Goal: Transaction & Acquisition: Purchase product/service

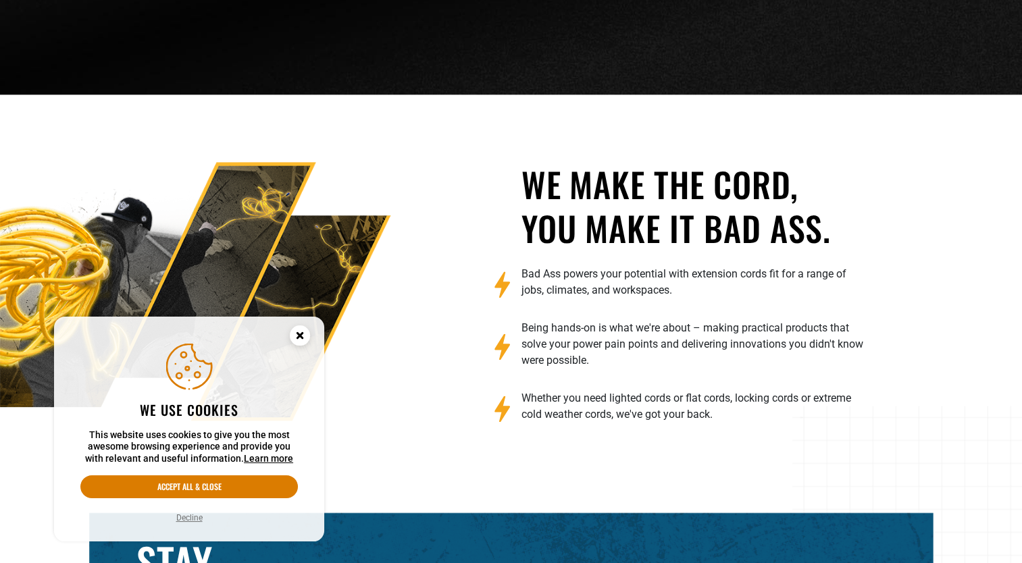
scroll to position [1143, 0]
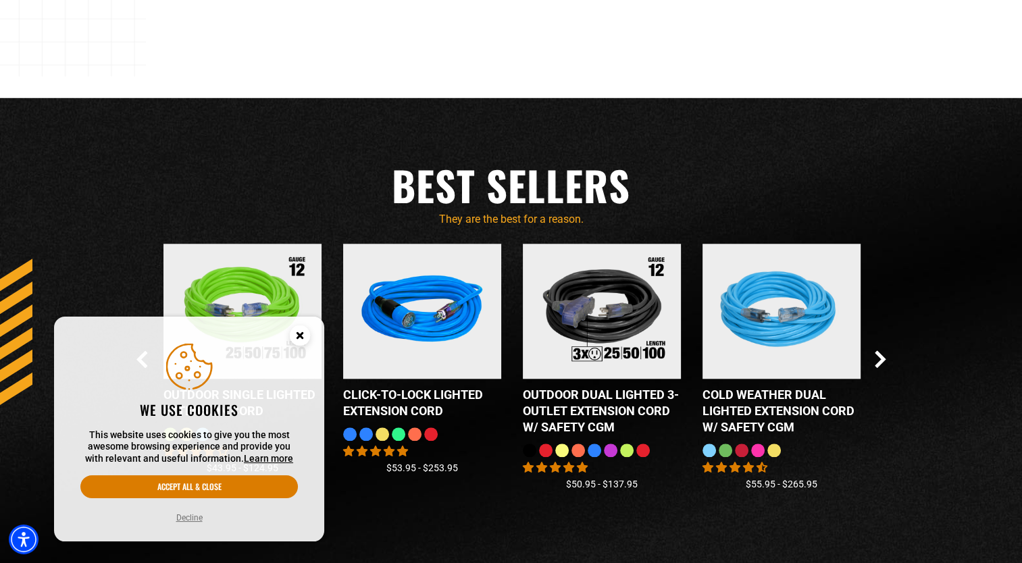
click at [296, 332] on circle "Cookie Consent" at bounding box center [300, 336] width 20 height 20
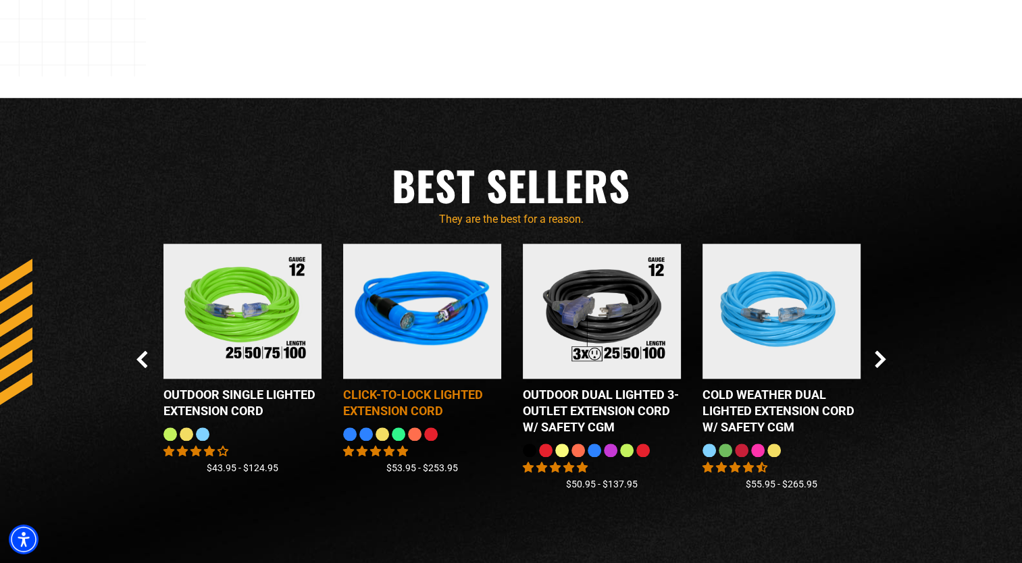
click at [457, 327] on img at bounding box center [422, 311] width 169 height 153
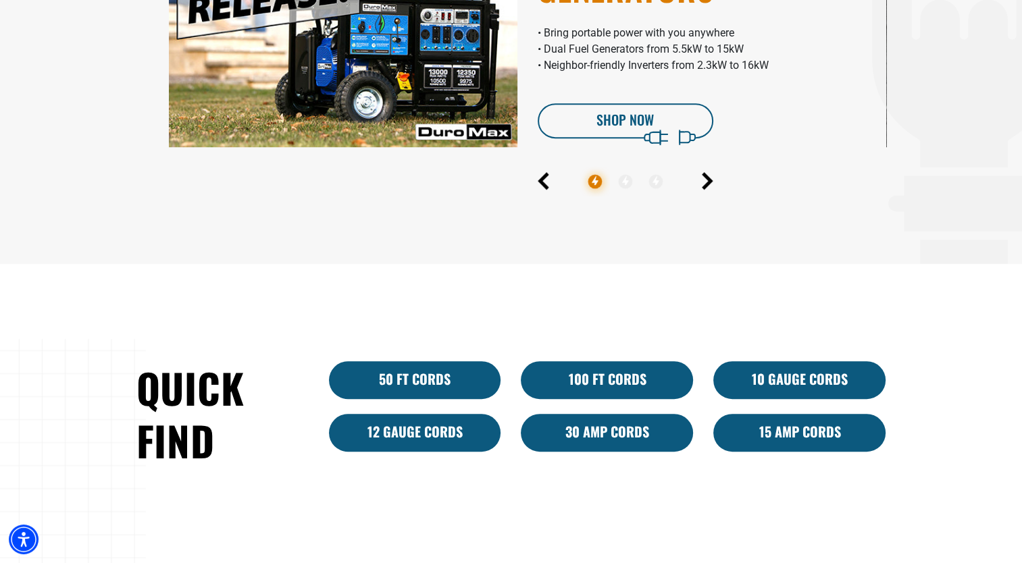
scroll to position [1143, 0]
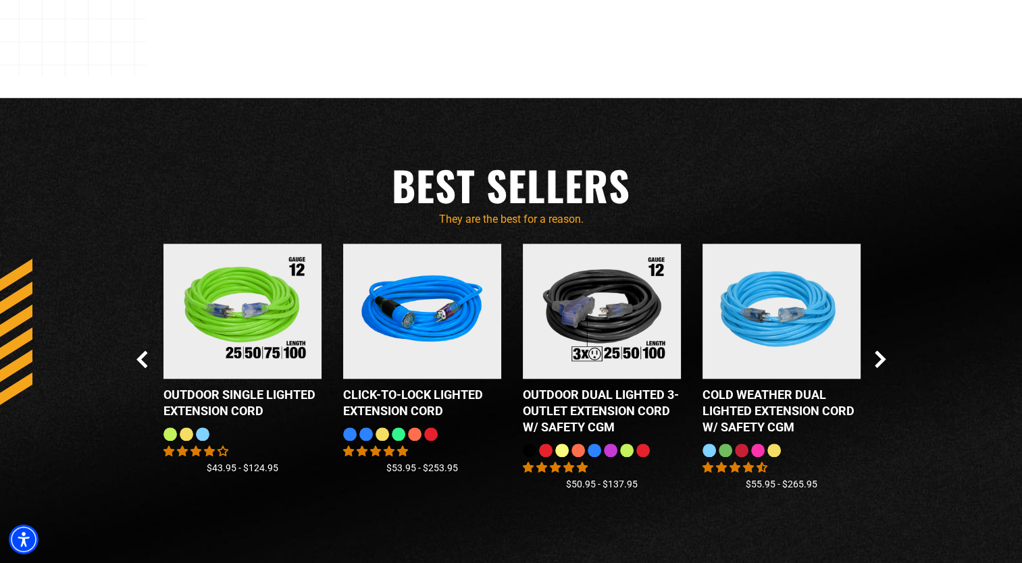
click at [431, 432] on div at bounding box center [431, 434] width 14 height 14
click at [397, 432] on div at bounding box center [399, 434] width 14 height 14
drag, startPoint x: 382, startPoint y: 432, endPoint x: 394, endPoint y: 427, distance: 12.8
click at [382, 432] on div at bounding box center [382, 434] width 14 height 14
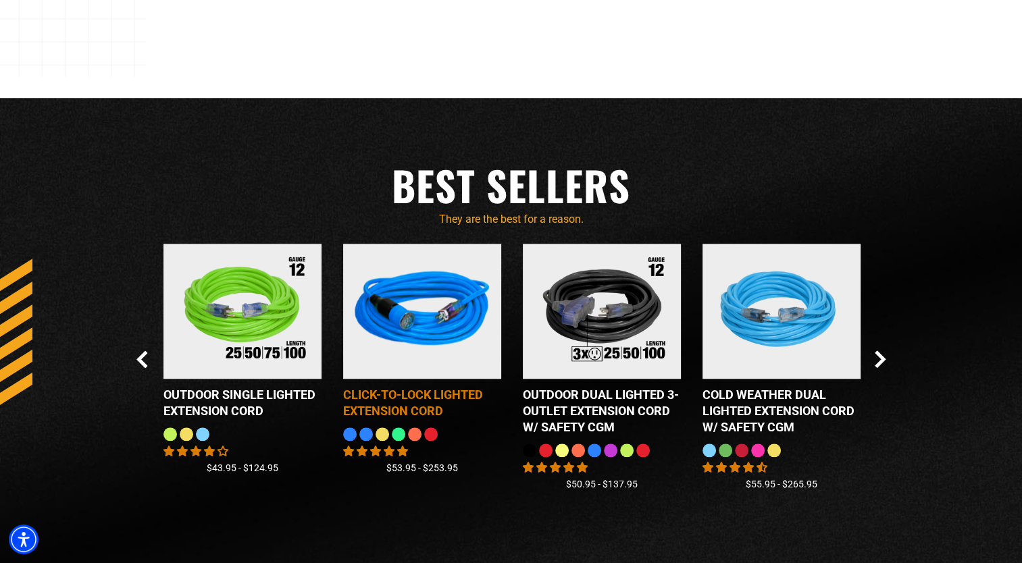
click at [449, 364] on img at bounding box center [422, 311] width 169 height 153
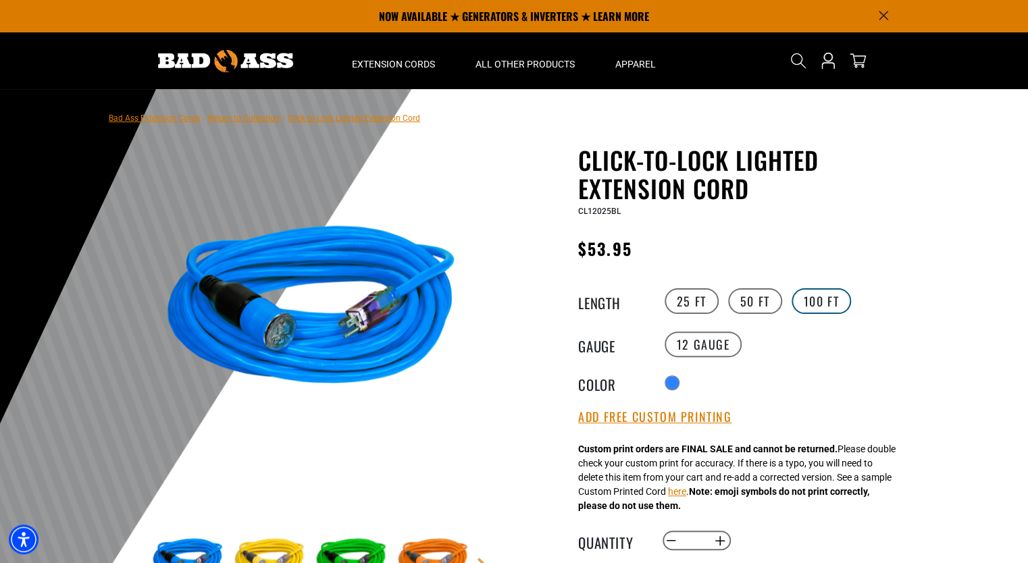
click at [800, 296] on label "100 FT" at bounding box center [821, 301] width 60 height 26
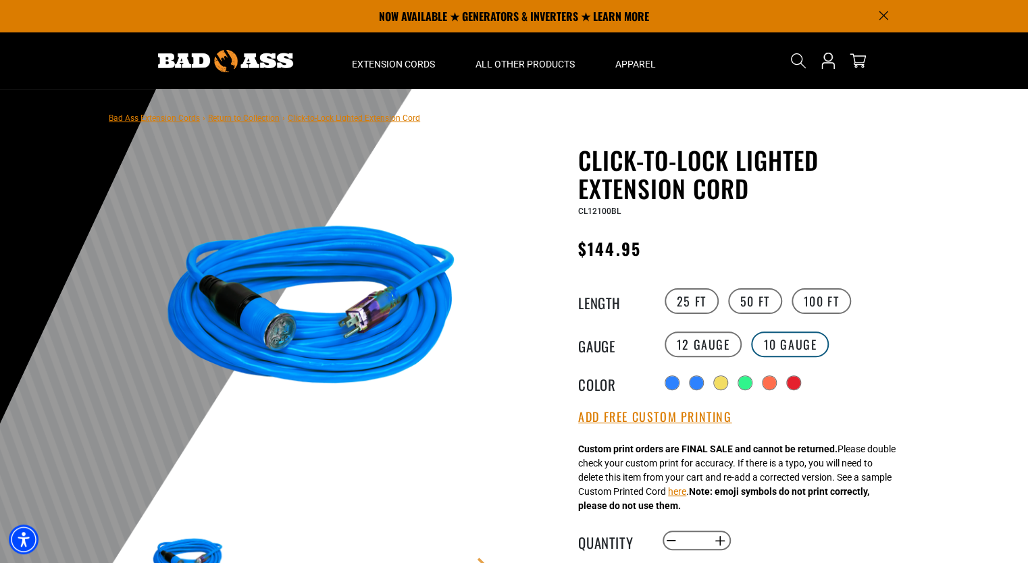
click at [781, 342] on label "10 Gauge products.product.variant_sold_out_or_unavailable" at bounding box center [790, 345] width 78 height 26
click at [603, 388] on legend "Color" at bounding box center [612, 383] width 68 height 18
click at [632, 419] on button "Add Free Custom Printing" at bounding box center [654, 417] width 153 height 15
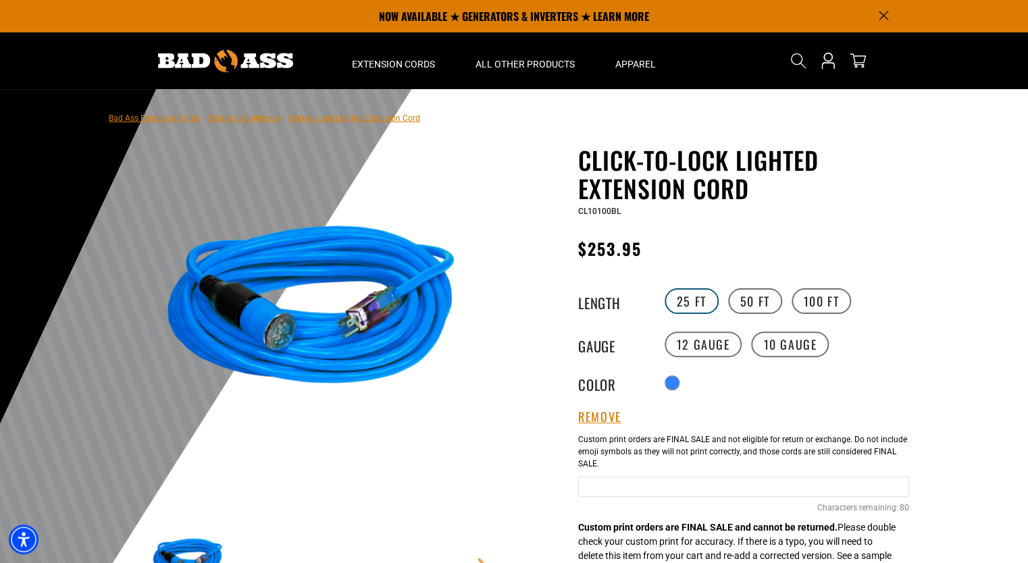
click at [702, 299] on label "25 FT" at bounding box center [692, 301] width 54 height 26
click at [764, 295] on label "50 FT" at bounding box center [755, 301] width 54 height 26
click at [771, 339] on label "10 Gauge products.product.variant_sold_out_or_unavailable" at bounding box center [790, 345] width 78 height 26
click at [692, 299] on label "25 FT" at bounding box center [692, 301] width 54 height 26
click at [708, 344] on label "12 Gauge" at bounding box center [704, 345] width 78 height 26
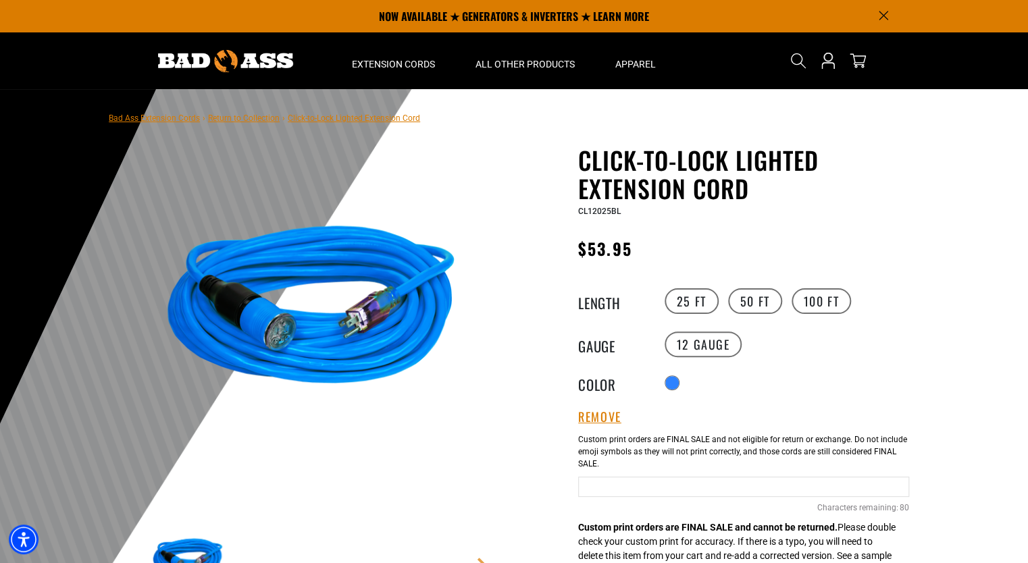
click at [701, 374] on div "Radio button products.product.variant_sold_out_or_unavailable products.product.…" at bounding box center [785, 383] width 249 height 22
click at [775, 375] on div "Radio button products.product.variant_sold_out_or_unavailable products.product.…" at bounding box center [785, 383] width 249 height 22
click at [760, 303] on label "50 FT" at bounding box center [755, 301] width 54 height 26
click at [746, 296] on label "50 FT" at bounding box center [755, 301] width 54 height 26
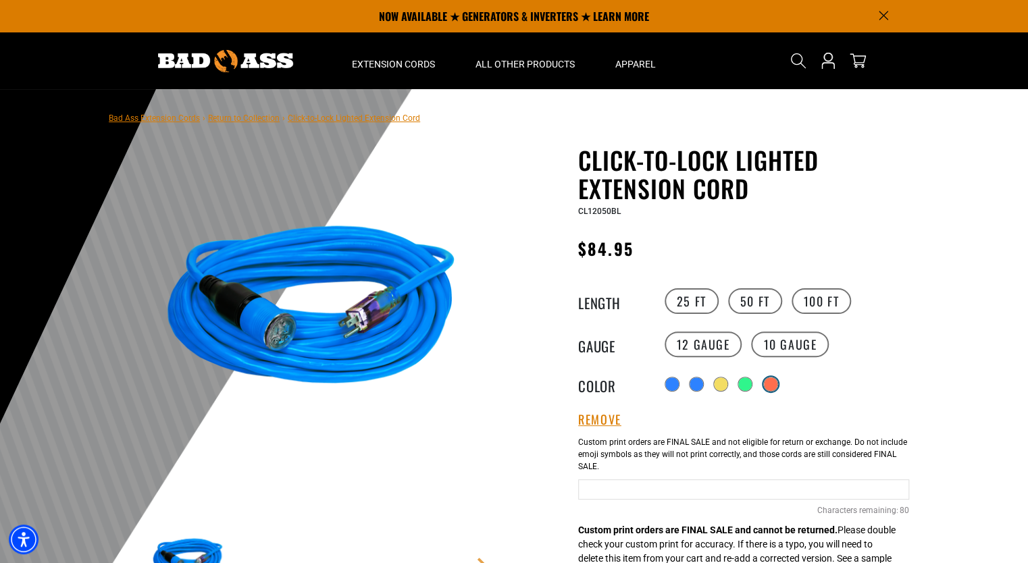
click at [771, 384] on div "products.product.variant_sold_out_or_unavailable" at bounding box center [771, 384] width 14 height 14
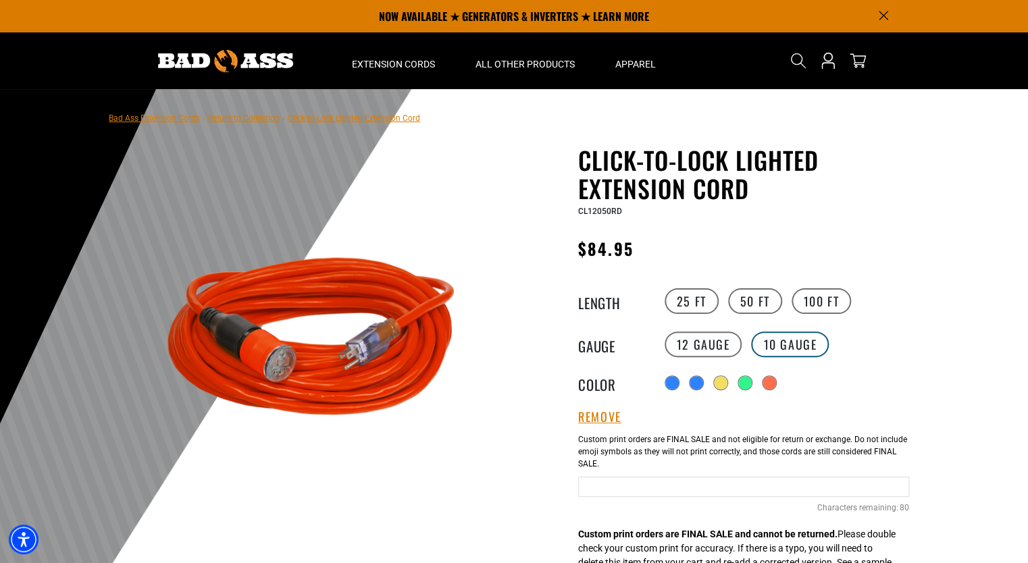
click at [783, 345] on label "10 Gauge products.product.variant_sold_out_or_unavailable" at bounding box center [790, 345] width 78 height 26
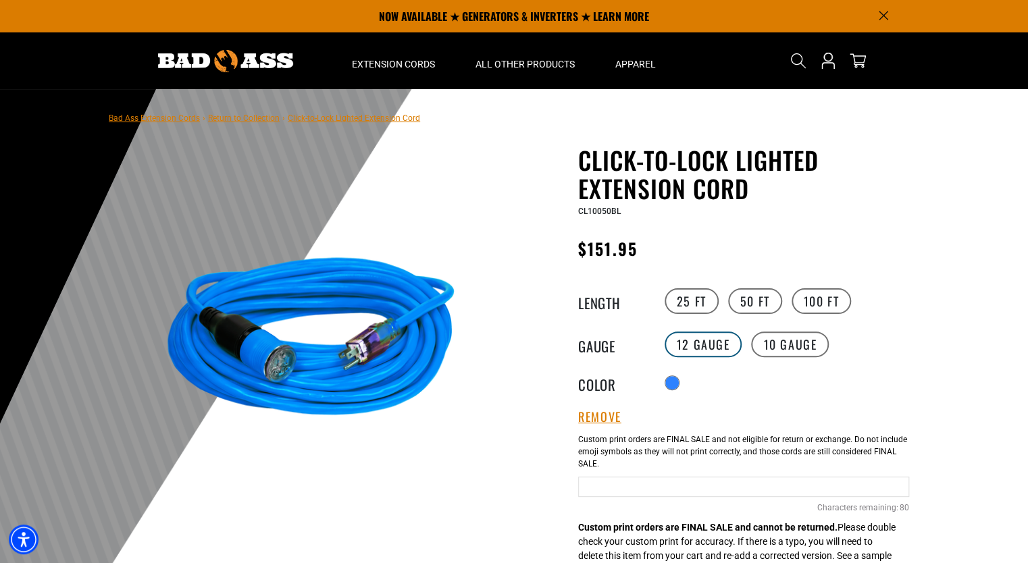
click at [719, 348] on label "12 Gauge" at bounding box center [704, 345] width 78 height 26
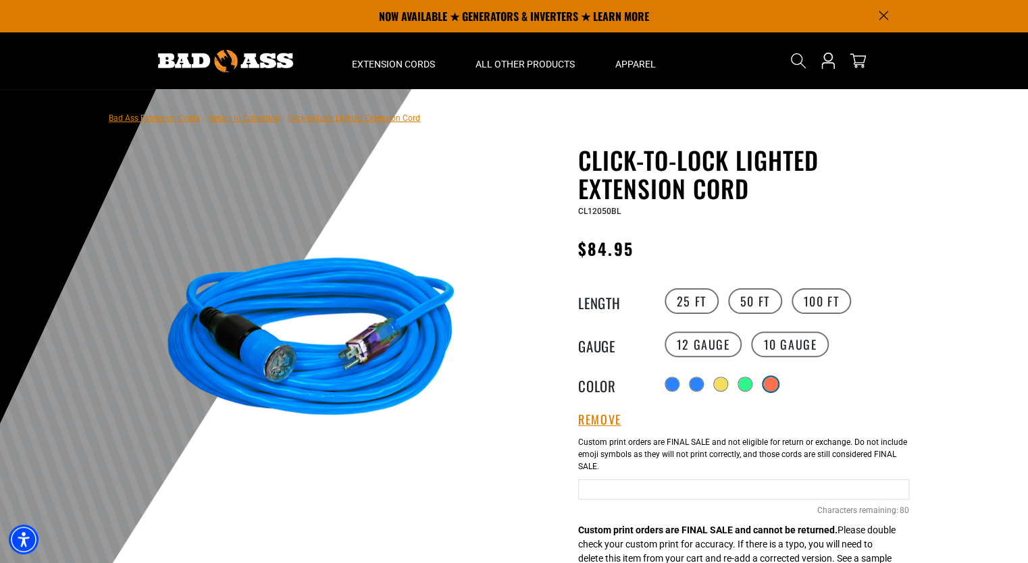
click at [768, 380] on div "products.product.variant_sold_out_or_unavailable" at bounding box center [771, 384] width 14 height 14
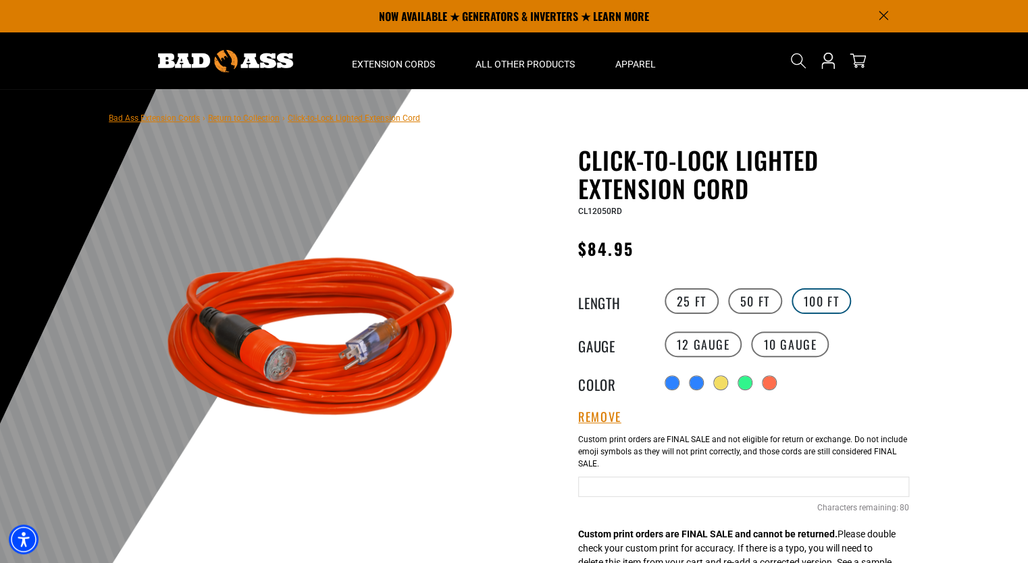
click at [806, 296] on label "100 FT" at bounding box center [821, 301] width 60 height 26
click at [790, 379] on div "products.product.variant_sold_out_or_unavailable" at bounding box center [793, 382] width 15 height 15
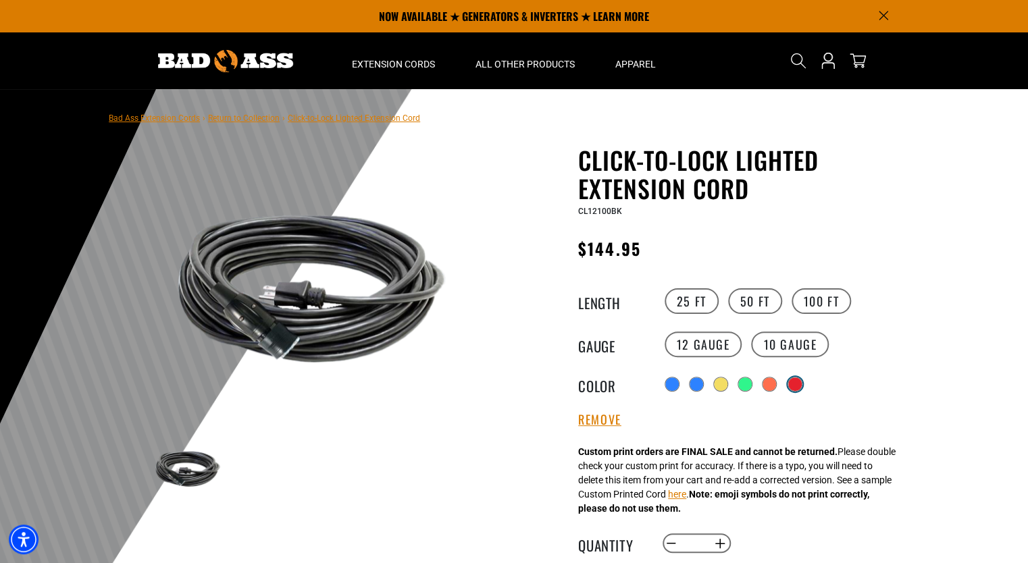
click at [800, 381] on div "products.product.variant_sold_out_or_unavailable" at bounding box center [795, 384] width 14 height 14
click at [768, 385] on div "products.product.variant_sold_out_or_unavailable" at bounding box center [771, 384] width 14 height 14
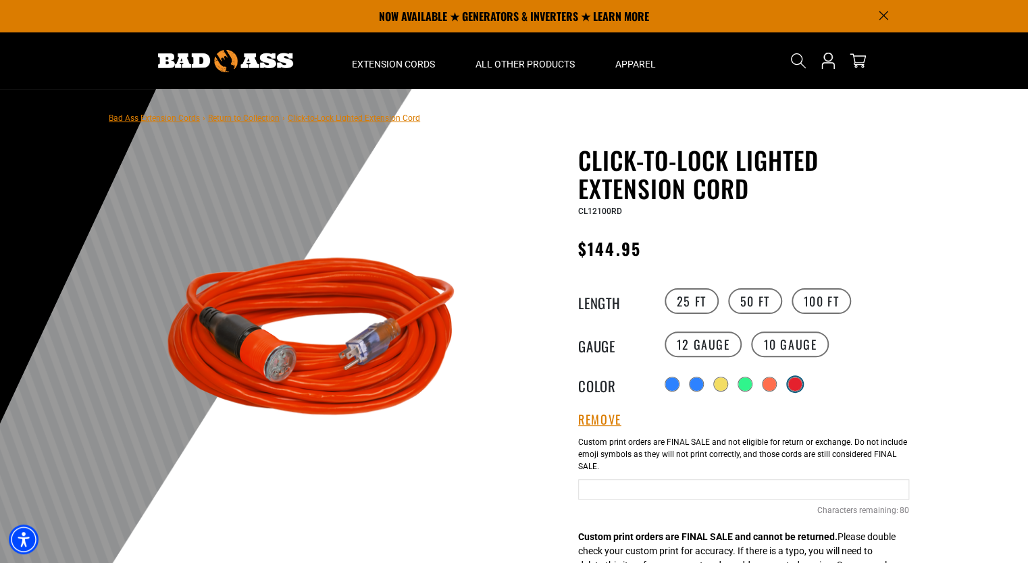
click at [800, 385] on div "products.product.variant_sold_out_or_unavailable" at bounding box center [795, 384] width 14 height 14
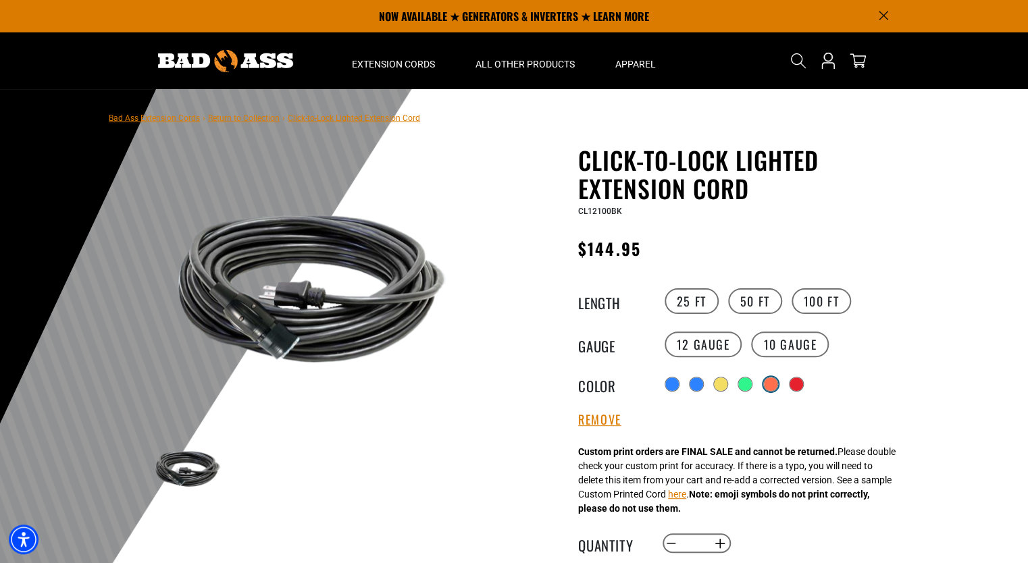
click at [768, 382] on div "products.product.variant_sold_out_or_unavailable" at bounding box center [771, 384] width 14 height 14
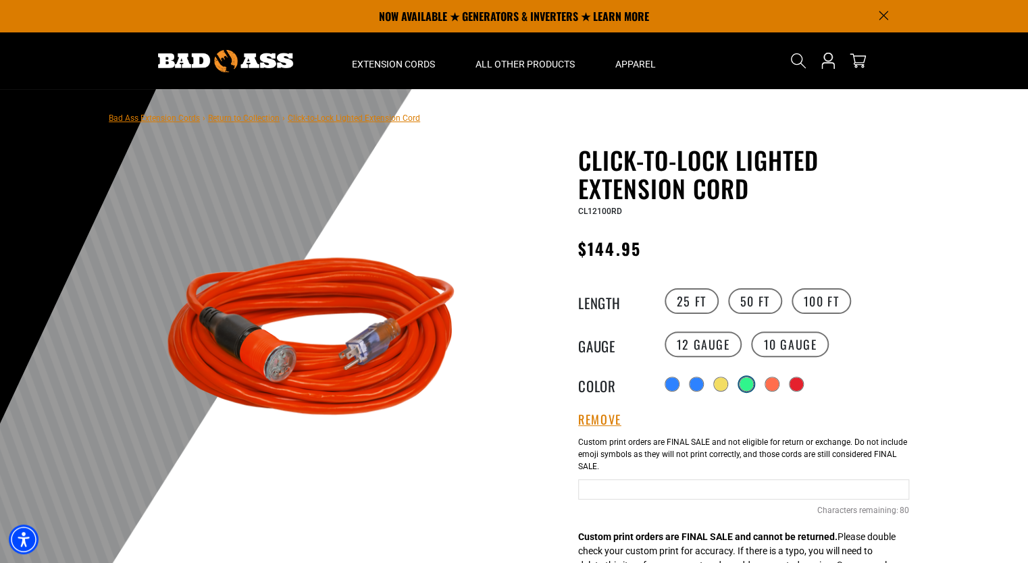
click at [746, 386] on div "products.product.variant_sold_out_or_unavailable" at bounding box center [746, 384] width 14 height 14
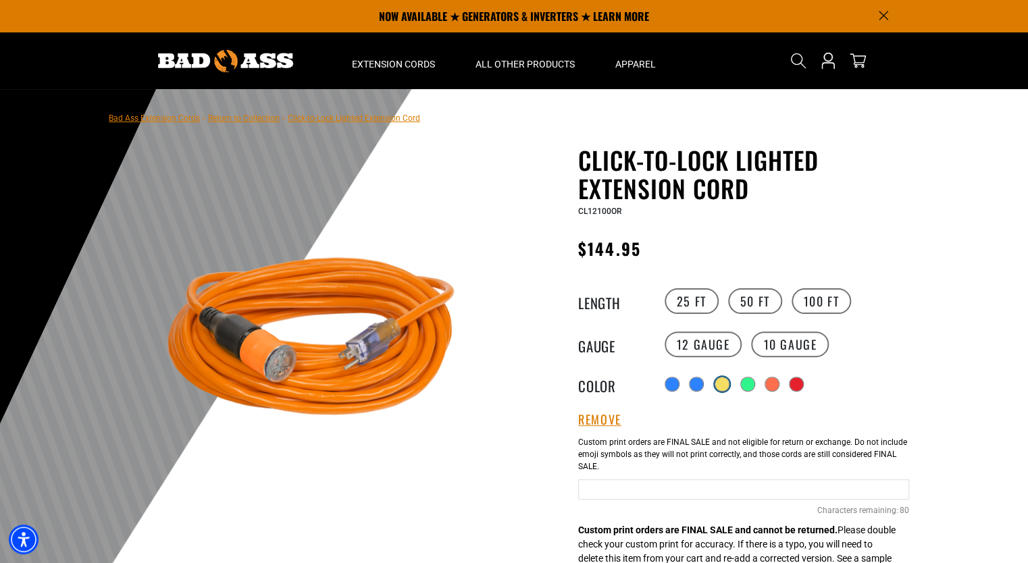
click at [724, 385] on div "products.product.variant_sold_out_or_unavailable" at bounding box center [722, 384] width 14 height 14
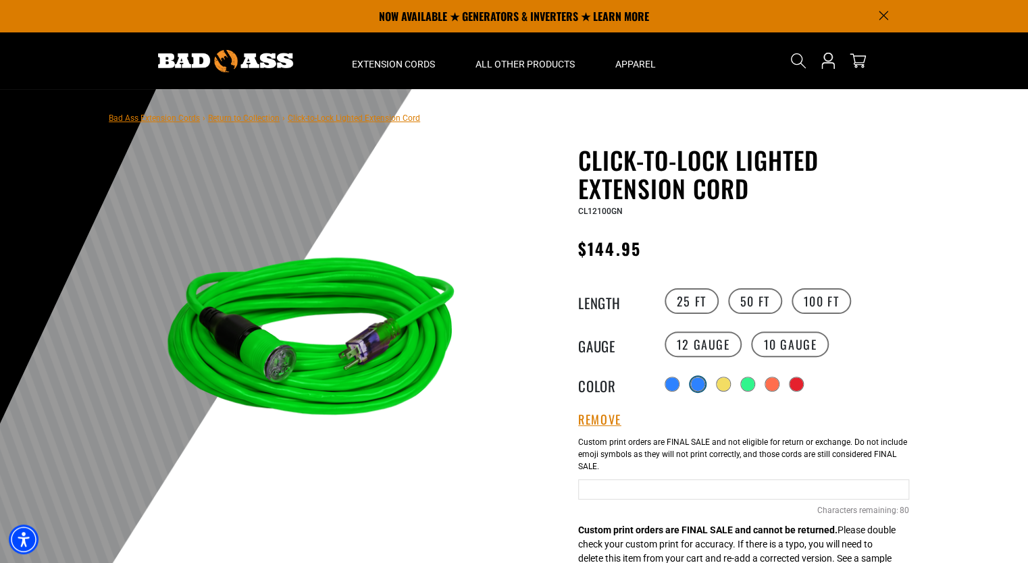
click at [697, 384] on div "products.product.variant_sold_out_or_unavailable" at bounding box center [698, 384] width 14 height 14
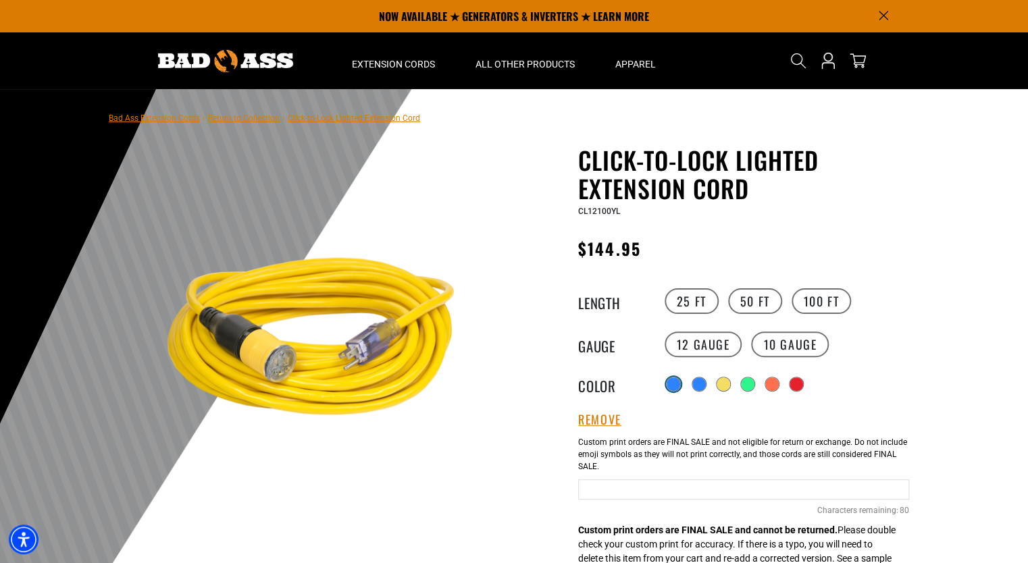
click at [673, 385] on div at bounding box center [674, 384] width 14 height 14
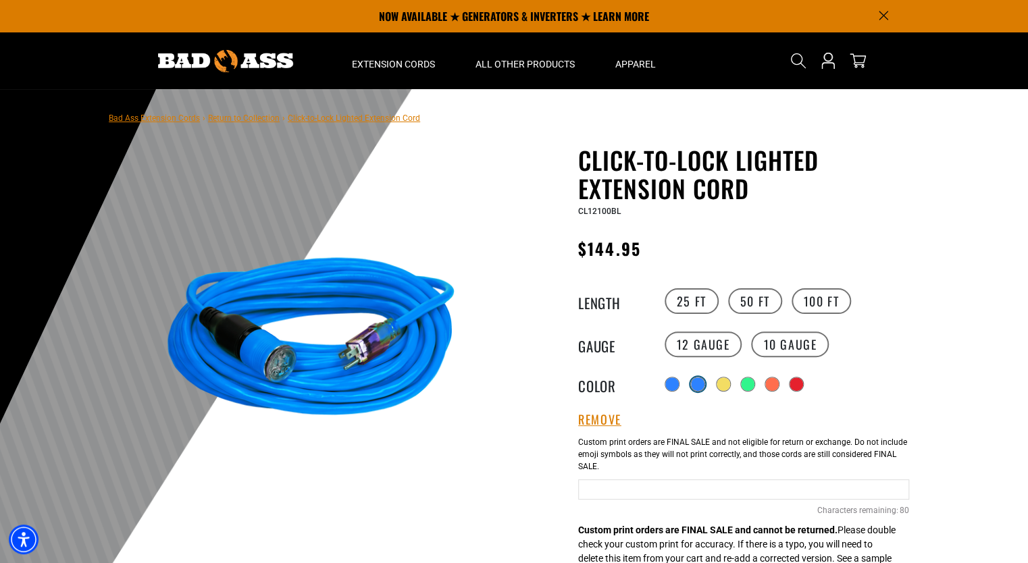
click at [704, 388] on div "products.product.variant_sold_out_or_unavailable" at bounding box center [698, 384] width 14 height 14
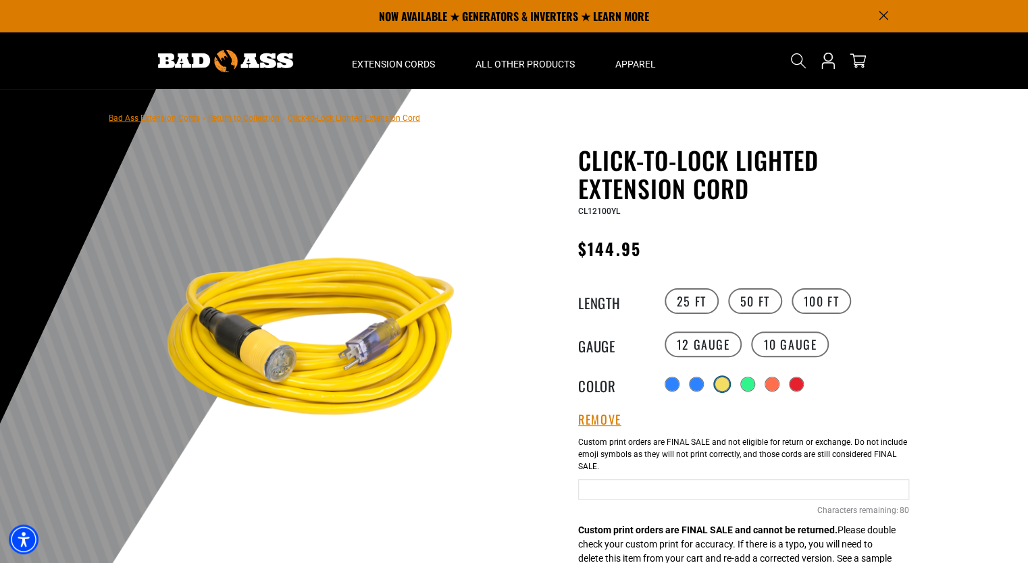
click at [727, 385] on div "products.product.variant_sold_out_or_unavailable" at bounding box center [722, 384] width 14 height 14
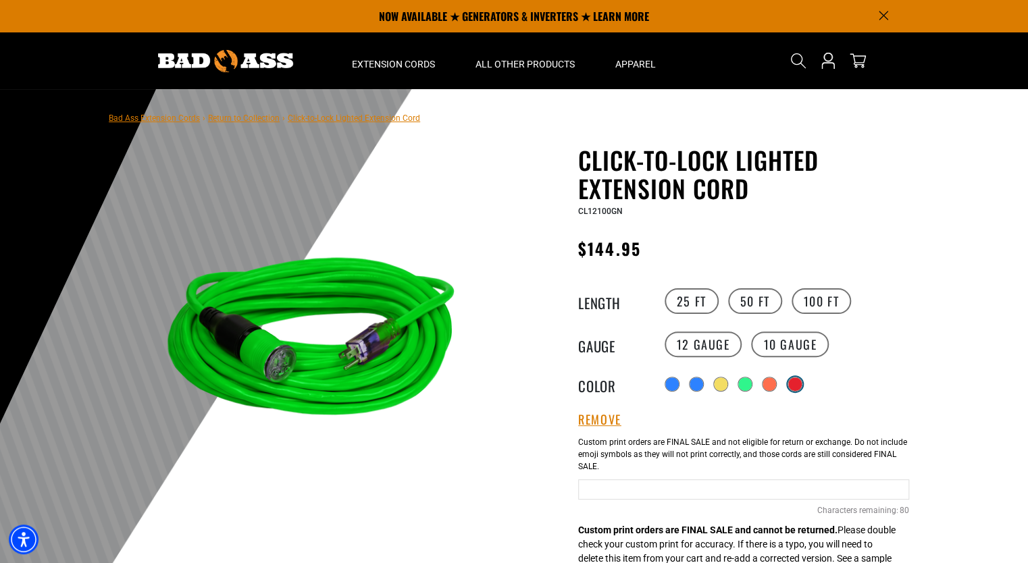
click at [791, 384] on div "products.product.variant_sold_out_or_unavailable" at bounding box center [795, 384] width 14 height 14
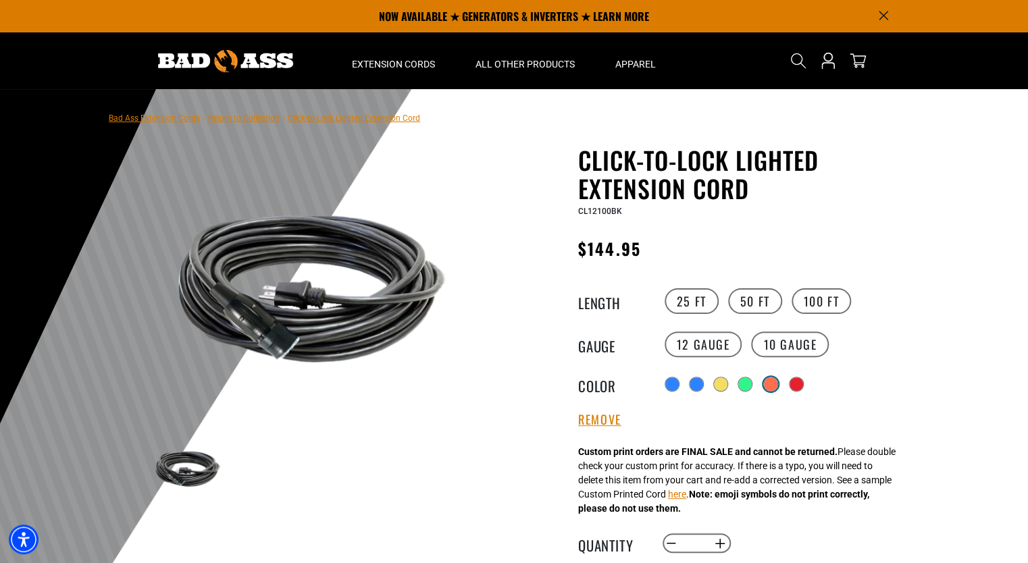
click at [771, 388] on div "products.product.variant_sold_out_or_unavailable" at bounding box center [771, 384] width 14 height 14
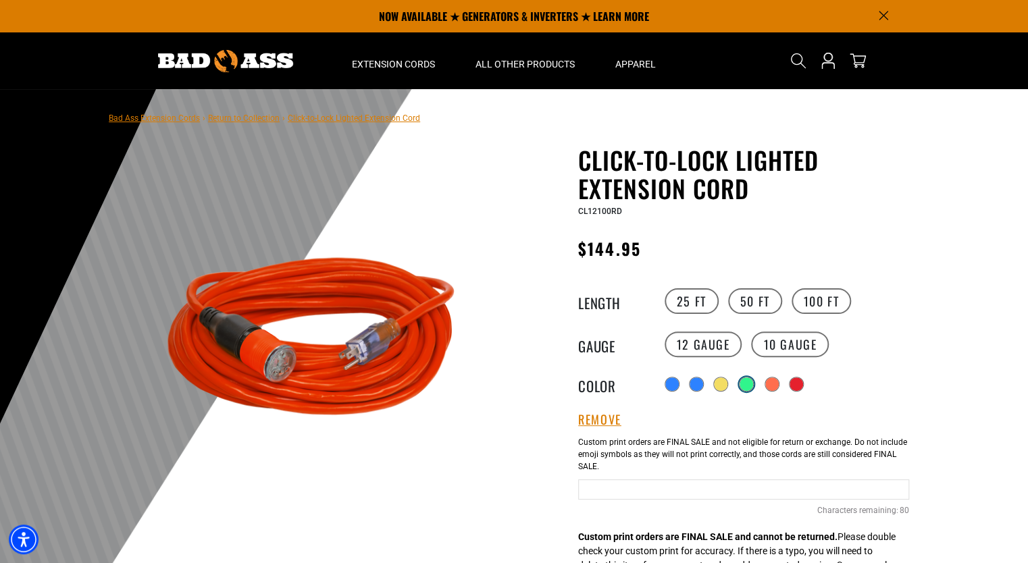
click at [739, 380] on div "products.product.variant_sold_out_or_unavailable" at bounding box center [746, 384] width 14 height 14
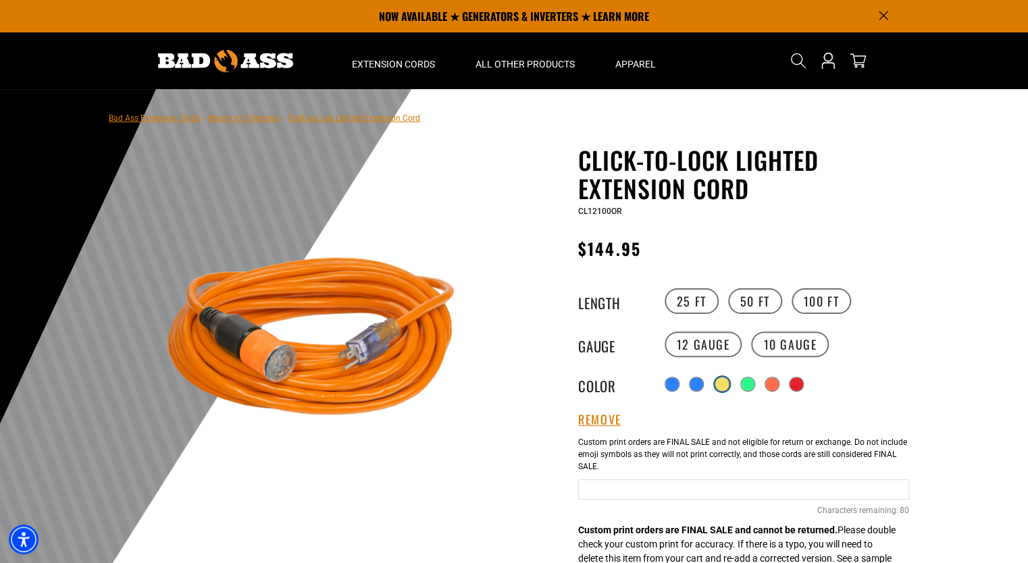
click at [720, 384] on div "products.product.variant_sold_out_or_unavailable" at bounding box center [722, 384] width 14 height 14
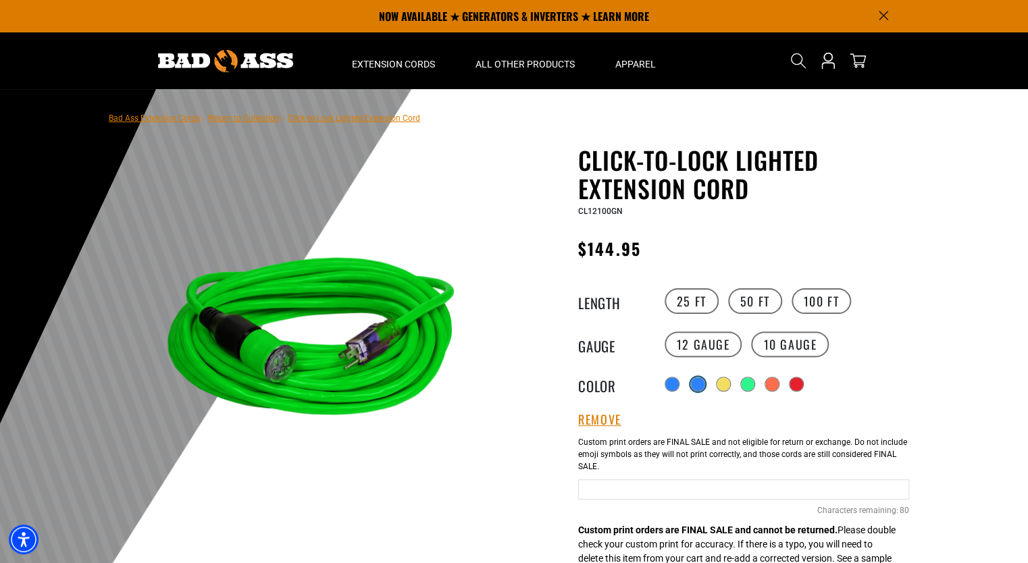
click at [701, 386] on div "products.product.variant_sold_out_or_unavailable" at bounding box center [698, 384] width 14 height 14
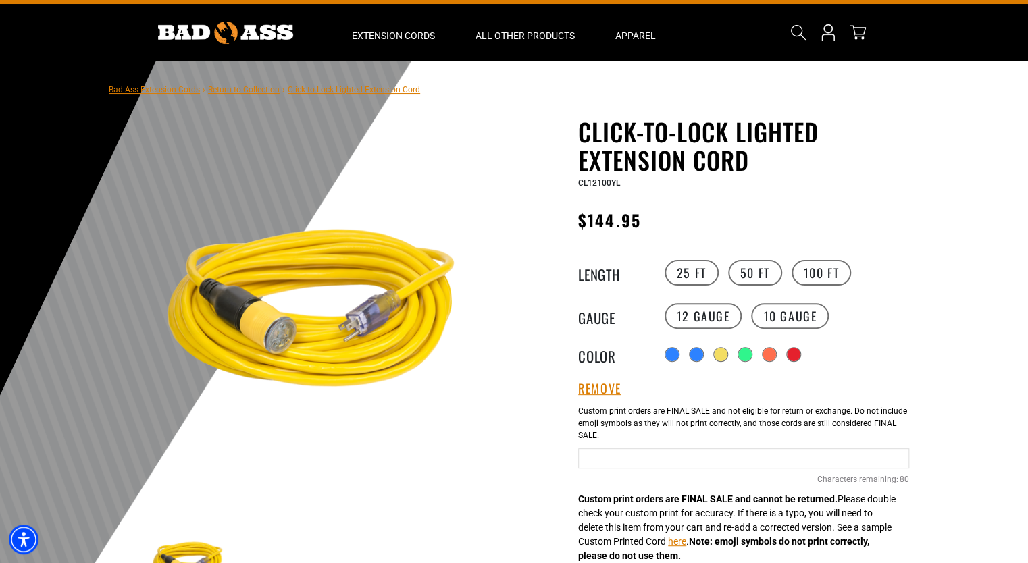
scroll to position [493, 0]
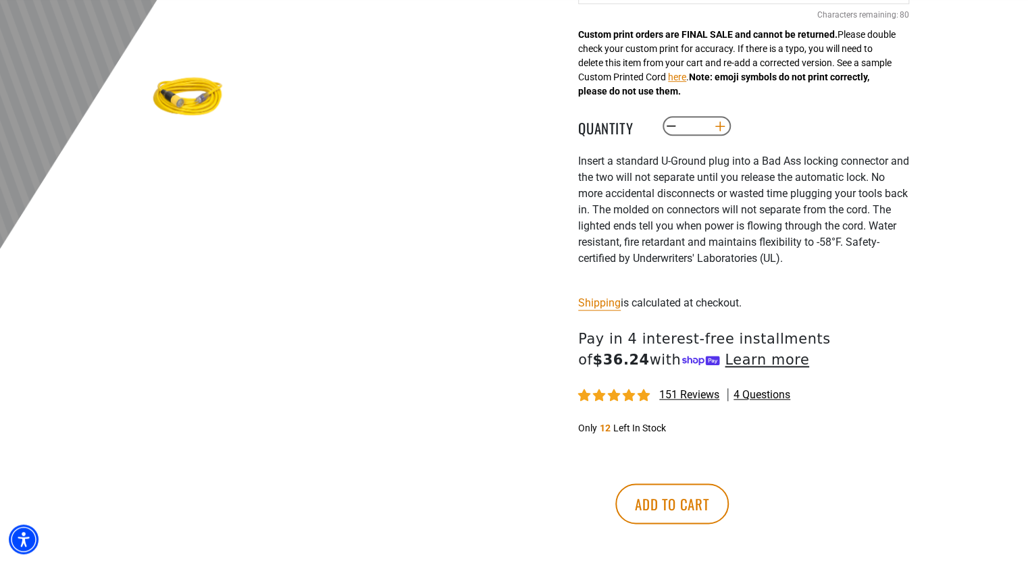
click at [720, 131] on button "Increase quantity for Click-to-Lock Lighted Extension Cord" at bounding box center [720, 126] width 21 height 23
type input "*"
click at [729, 501] on button "Add to cart" at bounding box center [671, 504] width 113 height 41
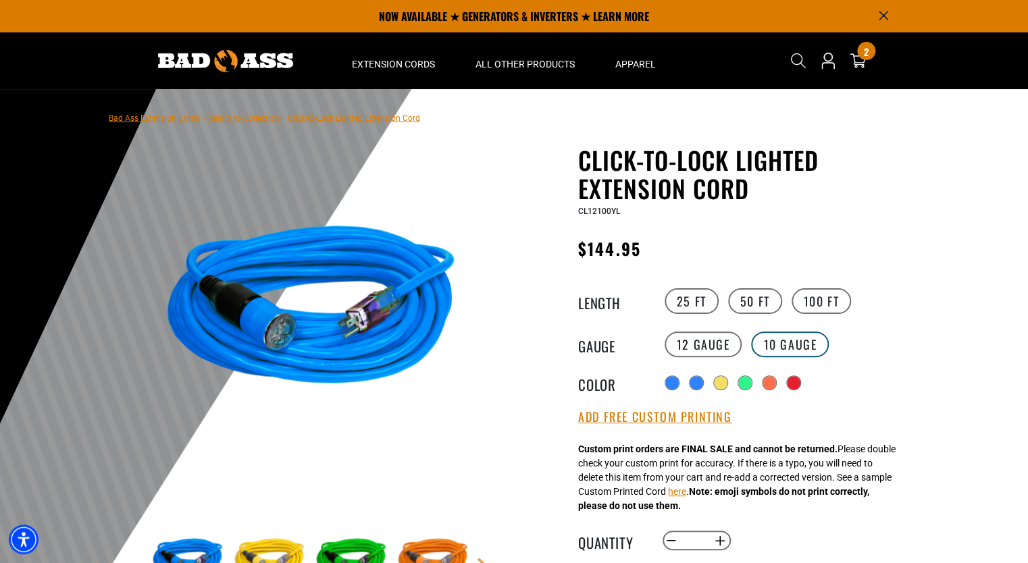
click at [767, 336] on label "10 Gauge" at bounding box center [790, 345] width 78 height 26
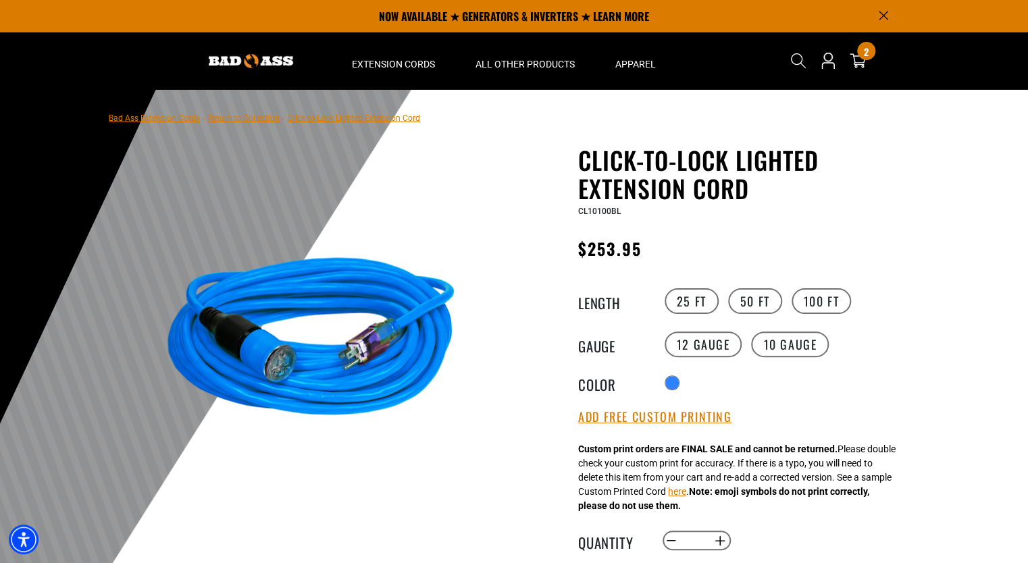
scroll to position [493, 0]
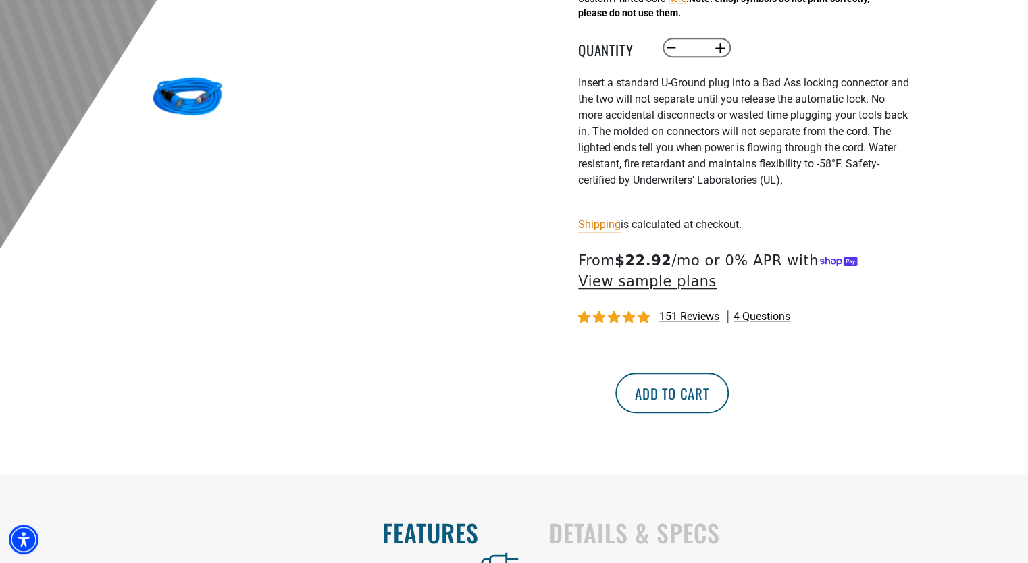
click at [729, 406] on button "Add to cart" at bounding box center [671, 393] width 113 height 41
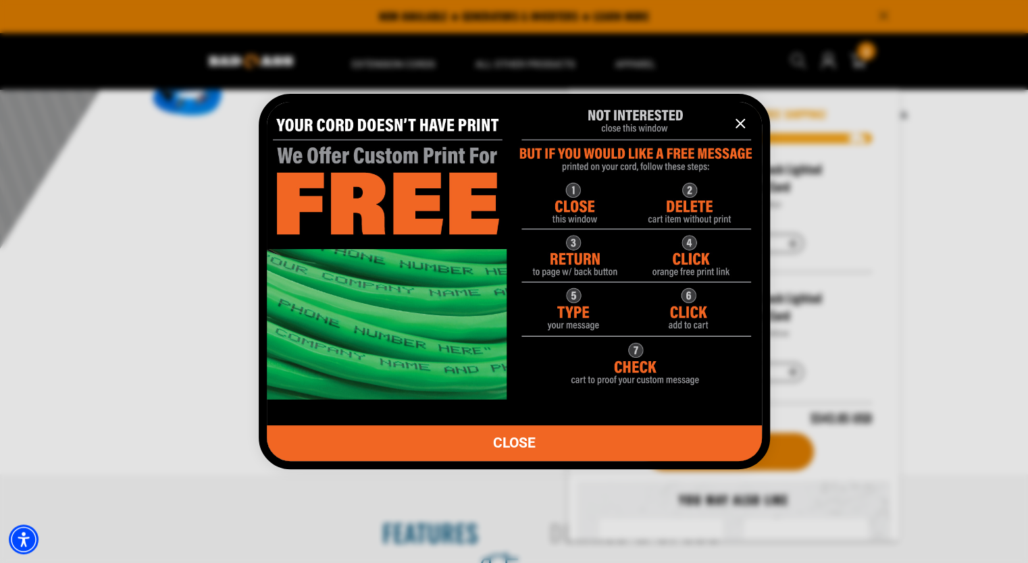
click at [736, 120] on icon "information" at bounding box center [740, 124] width 8 height 8
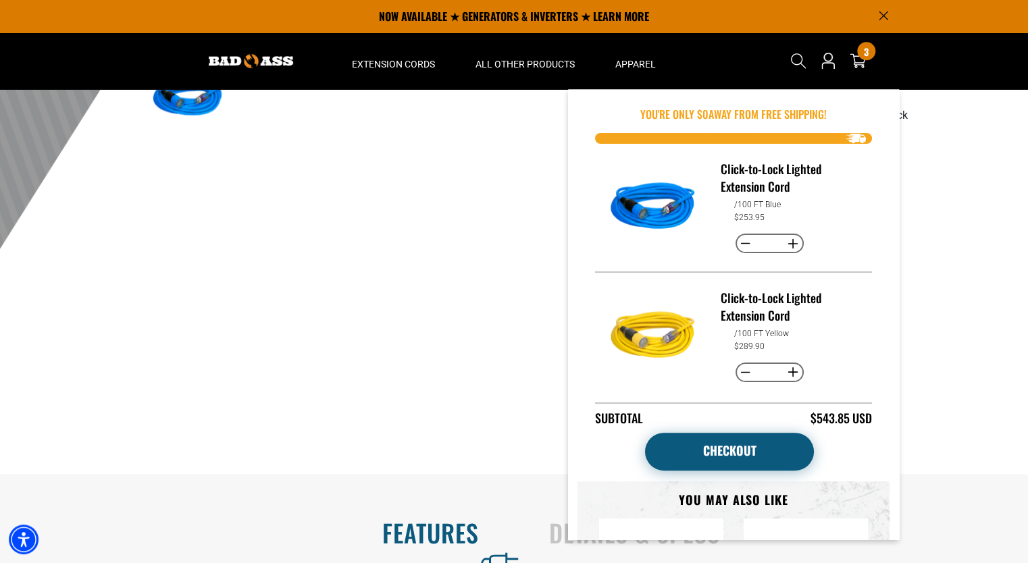
click at [766, 454] on link "Checkout" at bounding box center [729, 452] width 169 height 38
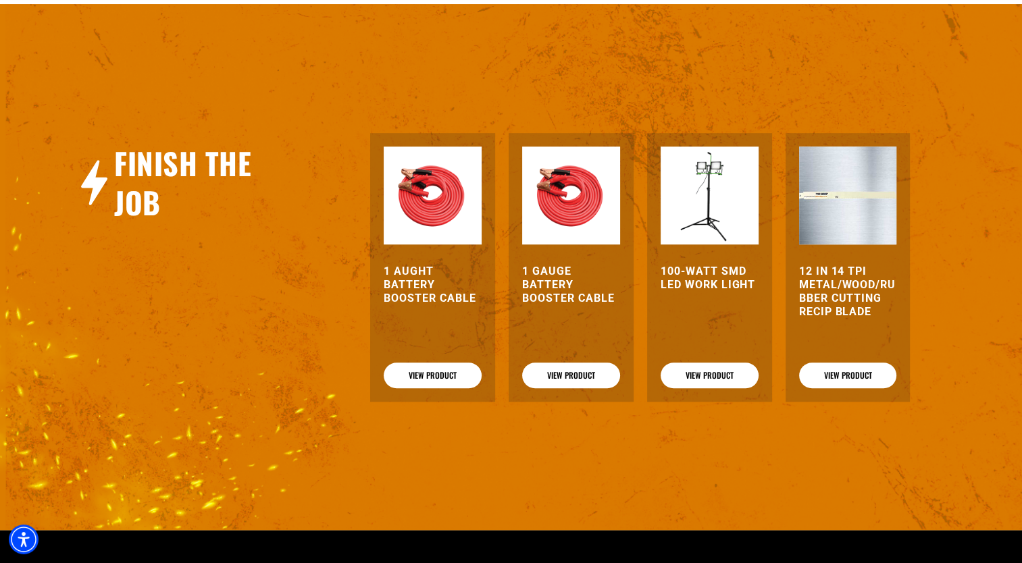
scroll to position [493, 0]
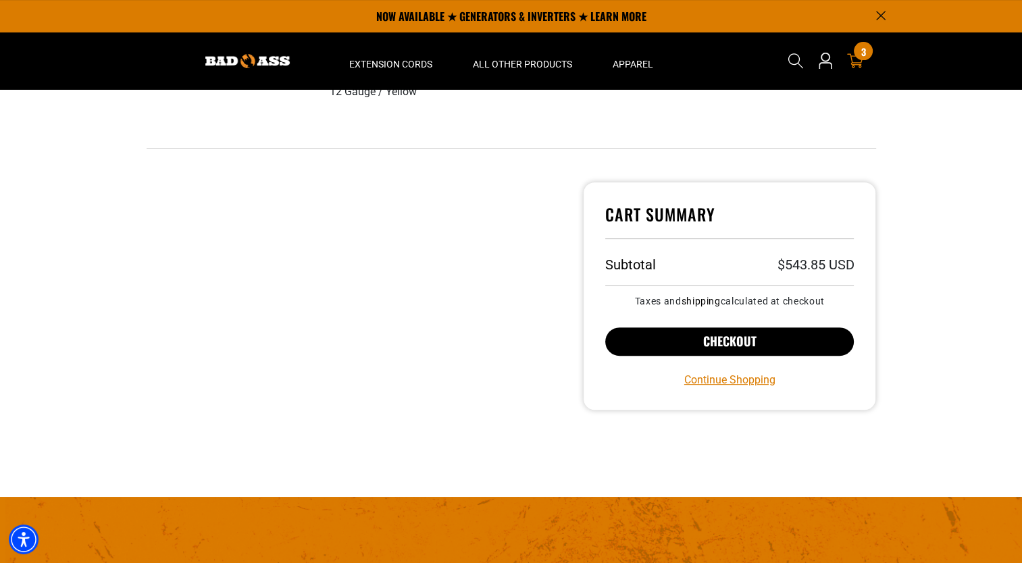
click at [754, 336] on button "Checkout" at bounding box center [729, 342] width 249 height 28
